Goal: Use online tool/utility: Utilize a website feature to perform a specific function

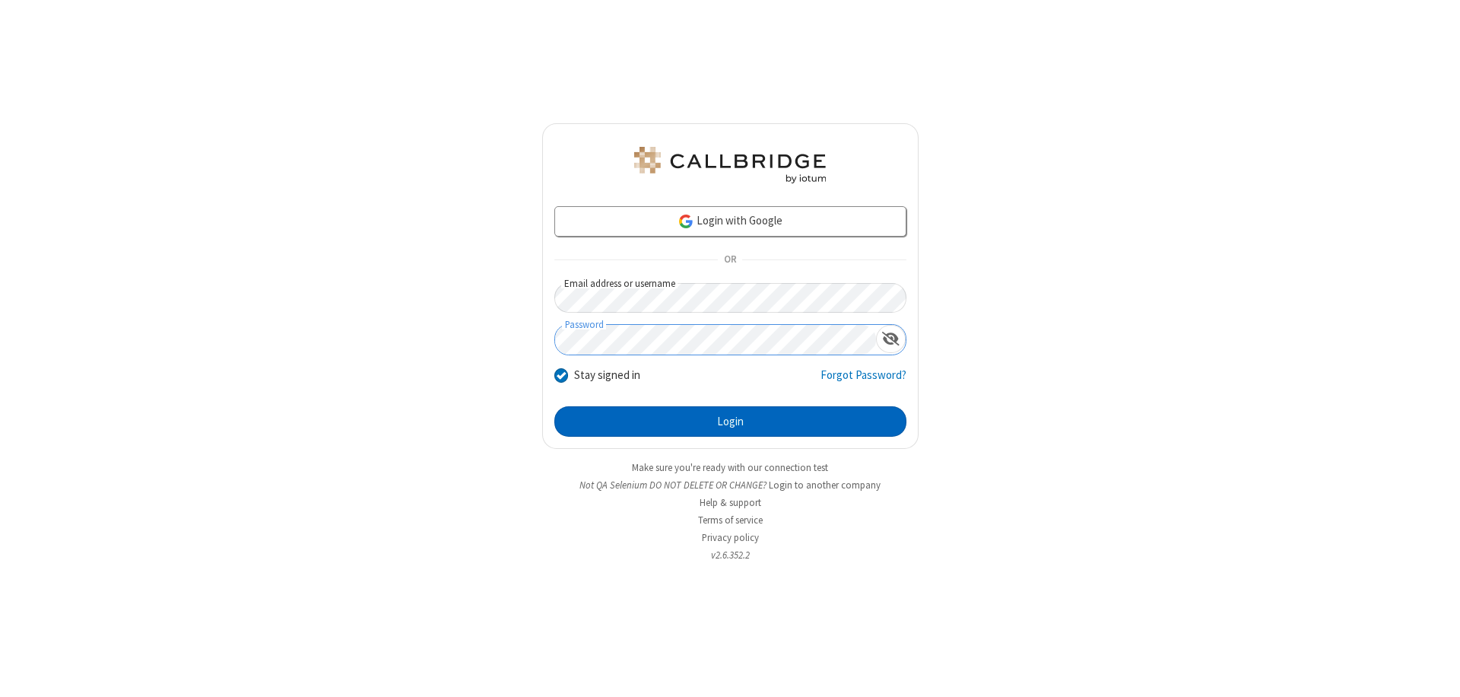
click at [730, 421] on button "Login" at bounding box center [730, 421] width 352 height 30
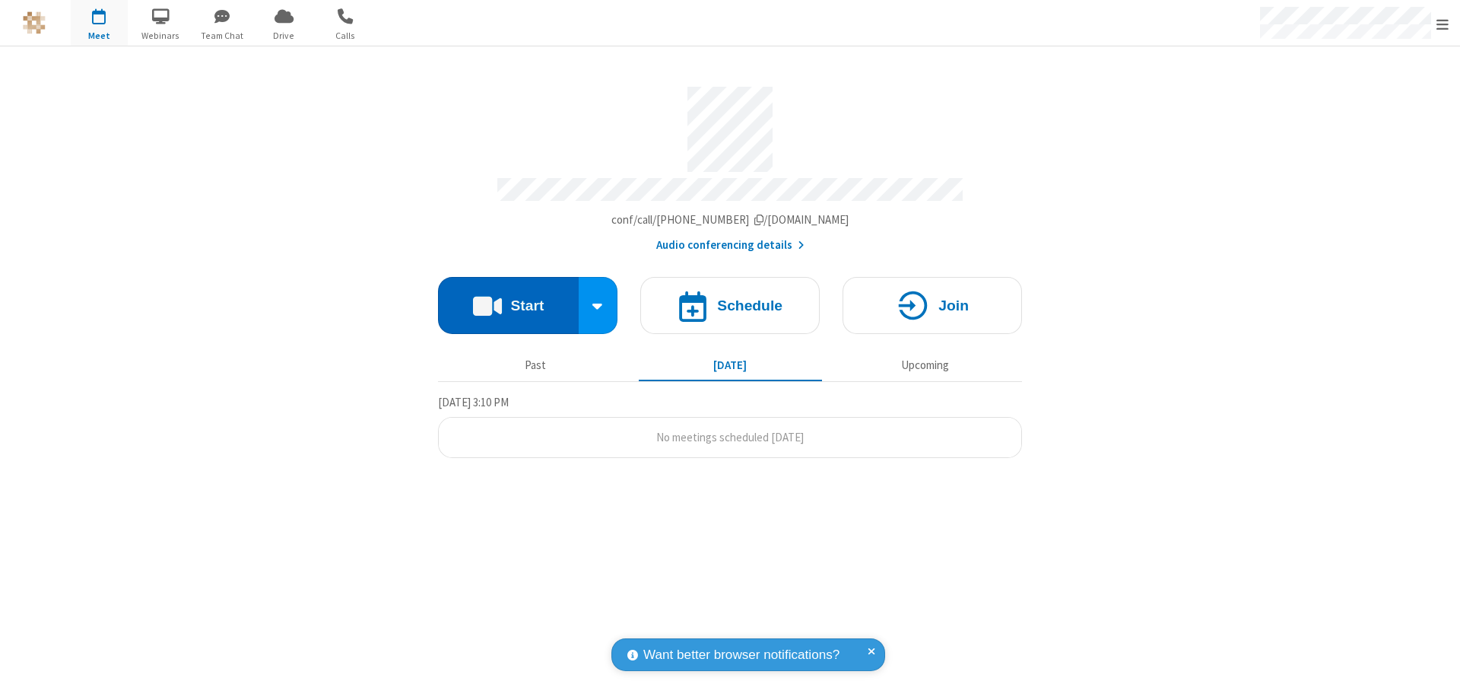
click at [508, 298] on button "Start" at bounding box center [508, 305] width 141 height 57
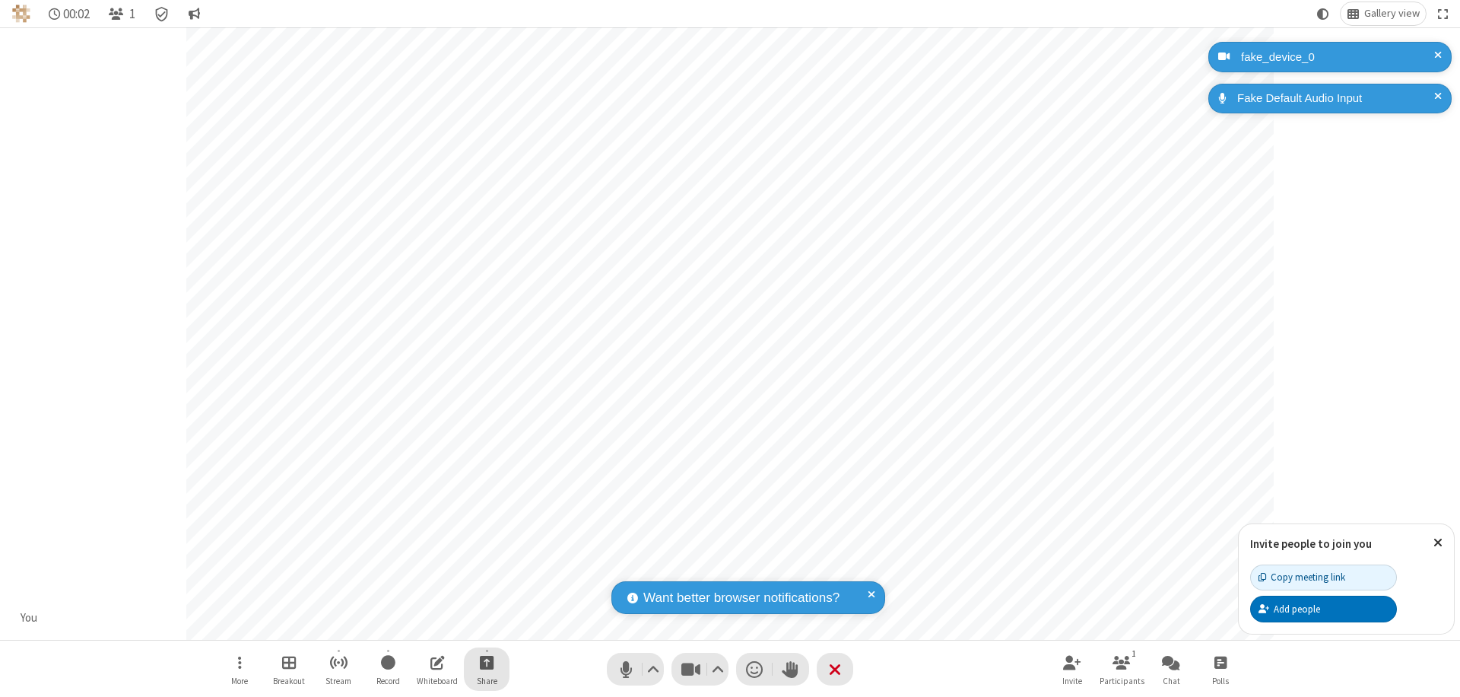
click at [487, 662] on span "Start sharing" at bounding box center [487, 662] width 14 height 19
click at [425, 625] on span "Share my screen" at bounding box center [425, 626] width 17 height 13
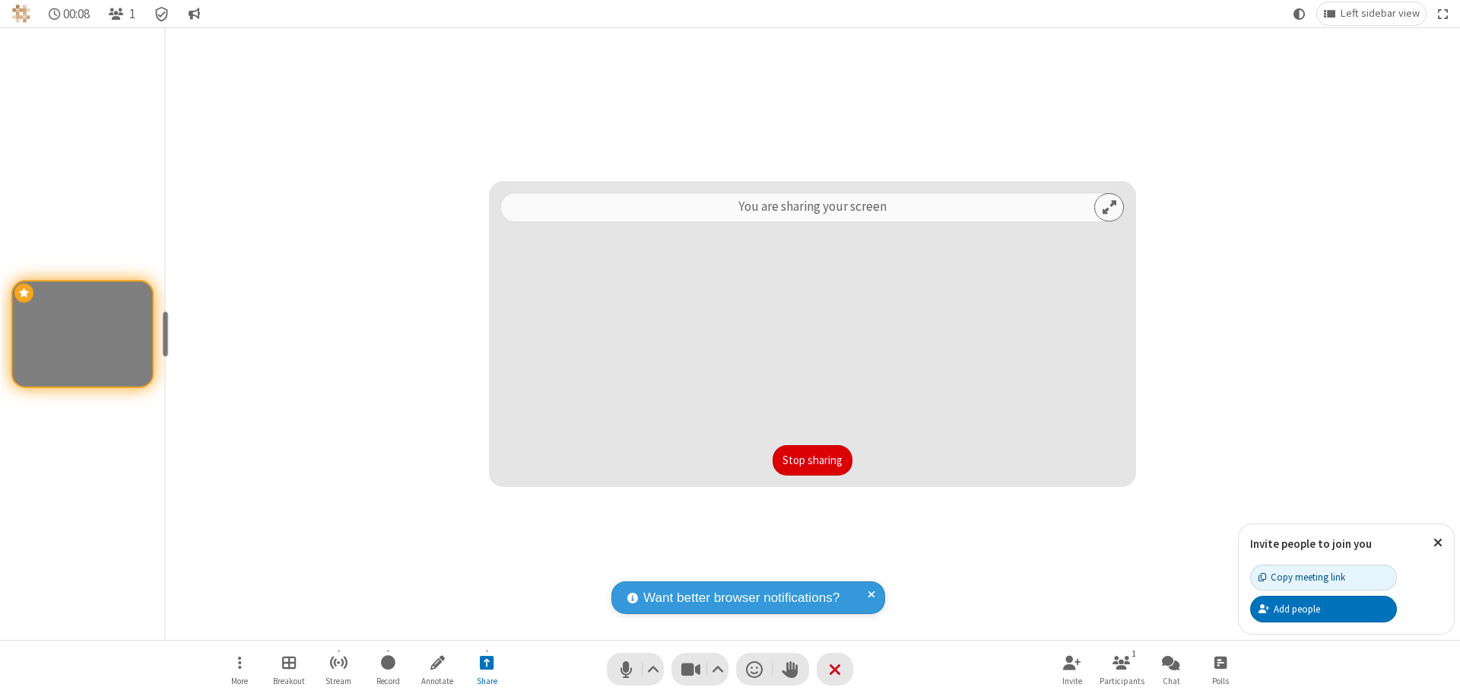
click at [812, 460] on button "Stop sharing" at bounding box center [813, 460] width 80 height 30
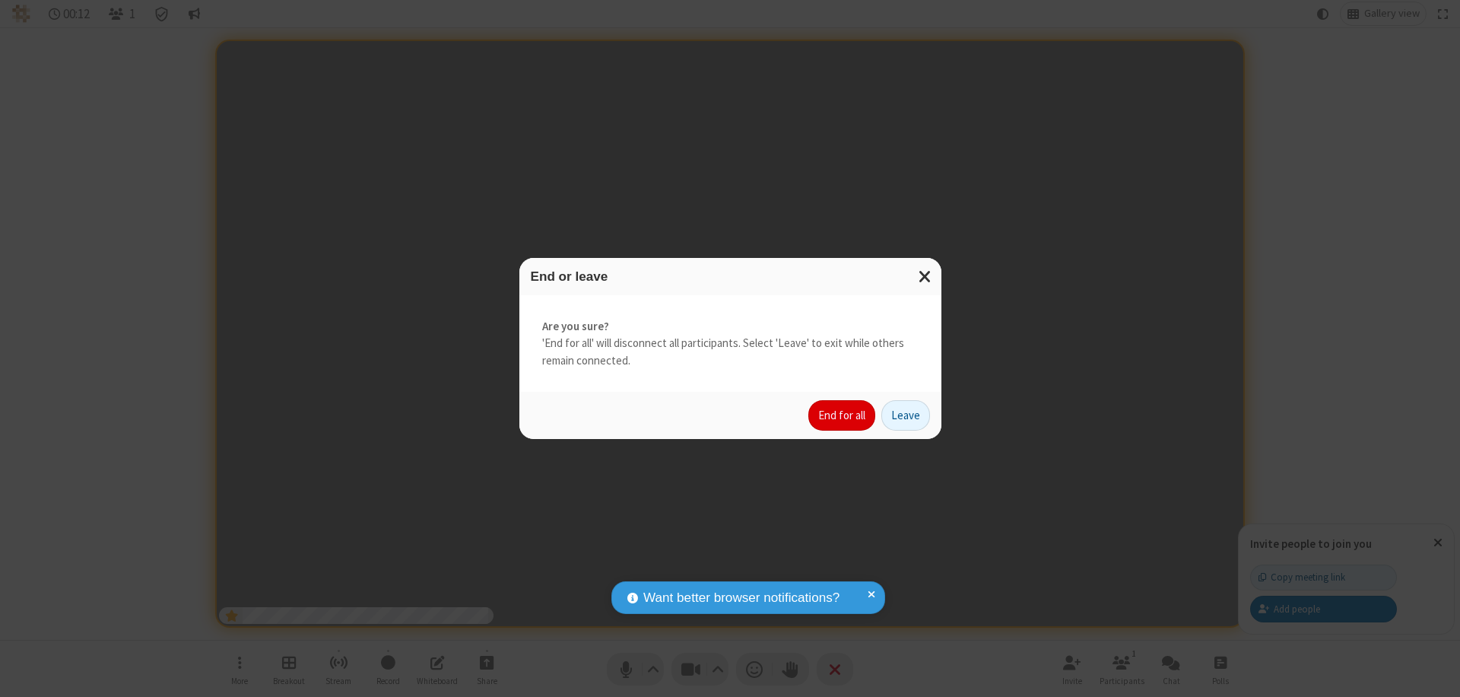
click at [843, 415] on button "End for all" at bounding box center [841, 415] width 67 height 30
